Goal: Check status: Check status

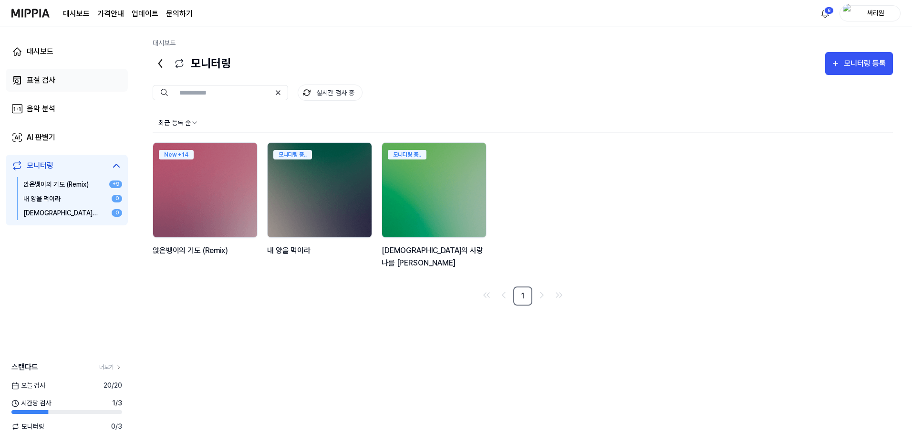
click at [44, 79] on div "표절 검사" at bounding box center [41, 79] width 29 height 11
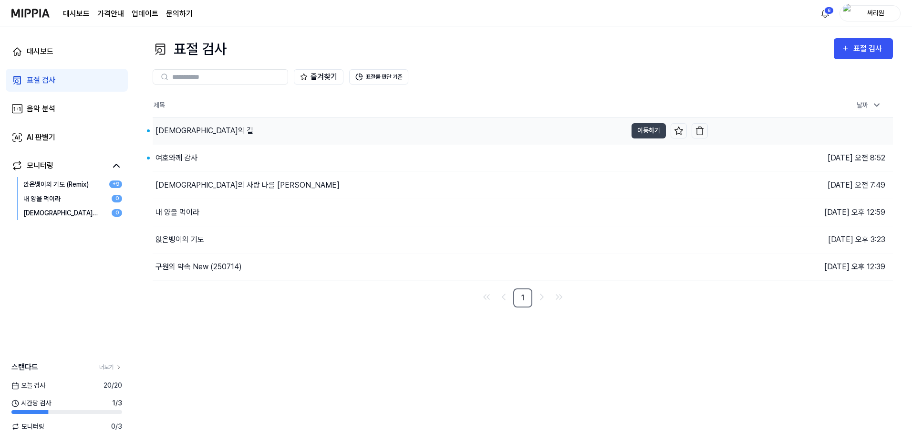
click at [171, 133] on div "[DEMOGRAPHIC_DATA]의 길" at bounding box center [205, 130] width 98 height 11
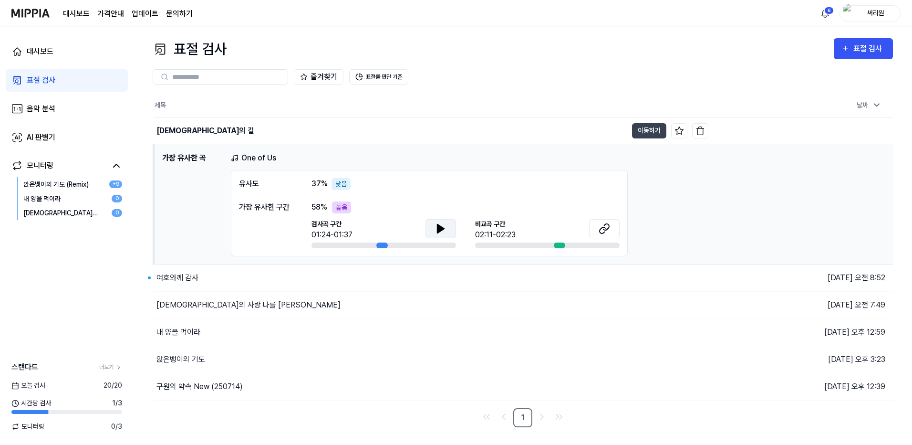
click at [444, 230] on icon at bounding box center [440, 228] width 11 height 11
click at [610, 228] on button at bounding box center [604, 228] width 31 height 19
click at [36, 77] on div "표절 검사" at bounding box center [41, 79] width 29 height 11
click at [35, 110] on div "음악 분석" at bounding box center [41, 108] width 29 height 11
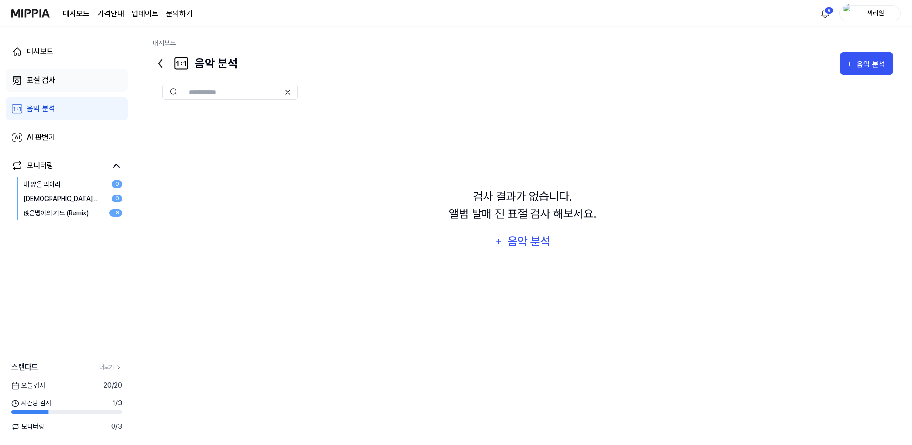
click at [41, 79] on div "표절 검사" at bounding box center [41, 79] width 29 height 11
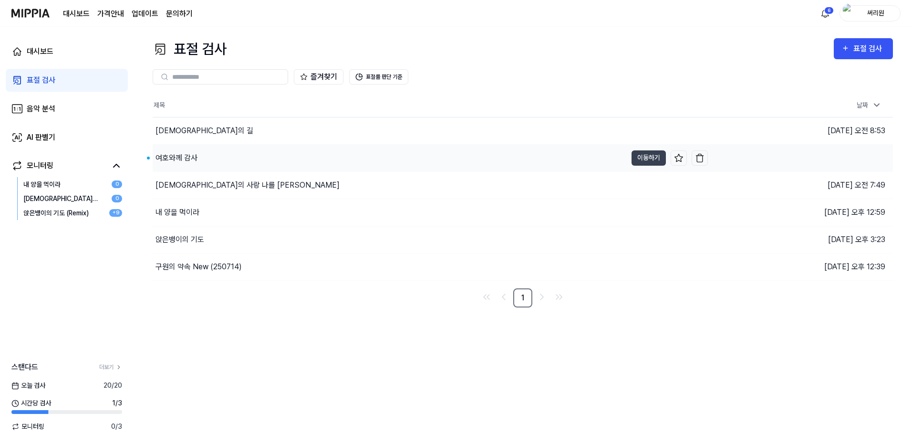
click at [190, 158] on div "여호와께 감사" at bounding box center [177, 157] width 42 height 11
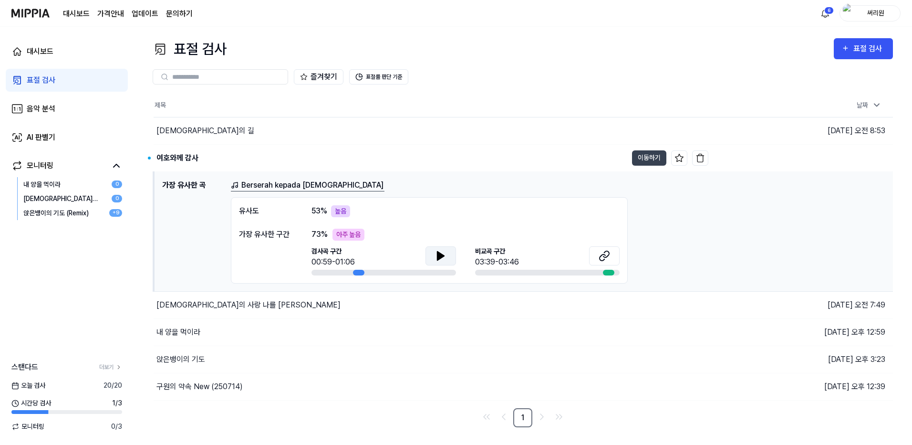
click at [438, 257] on icon at bounding box center [441, 256] width 7 height 9
click at [609, 254] on icon at bounding box center [607, 254] width 6 height 6
click at [39, 52] on div "대시보드" at bounding box center [40, 51] width 27 height 11
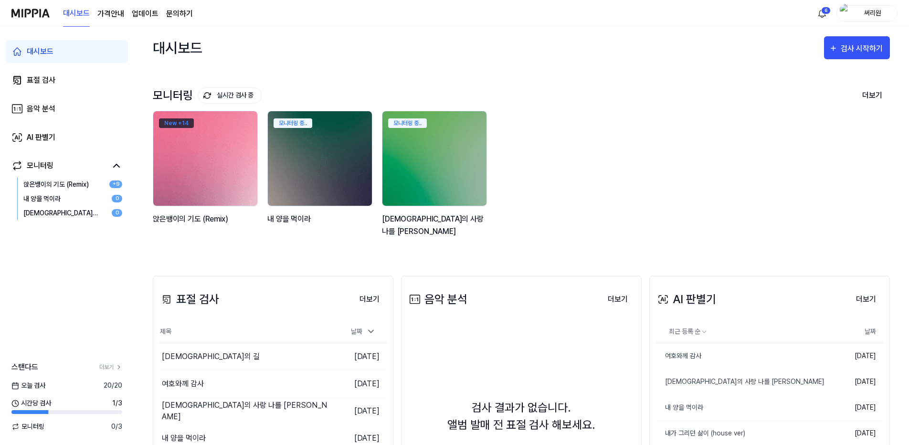
click at [164, 126] on div "New + 14" at bounding box center [176, 123] width 35 height 10
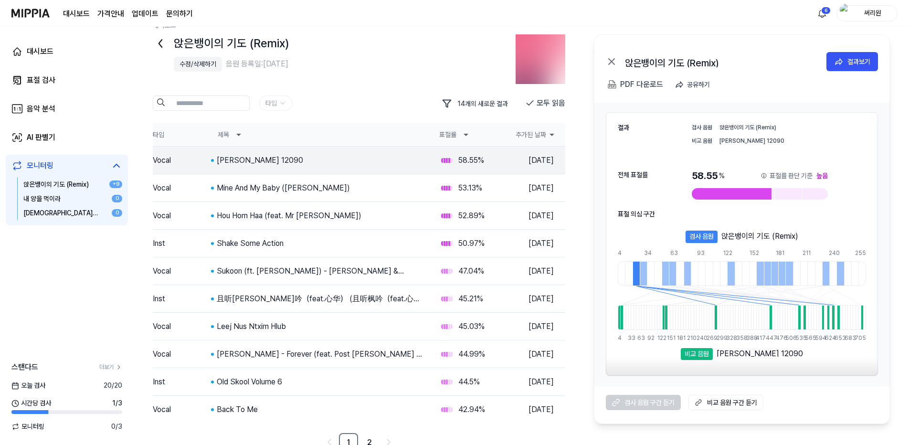
scroll to position [25, 0]
